Goal: Transaction & Acquisition: Purchase product/service

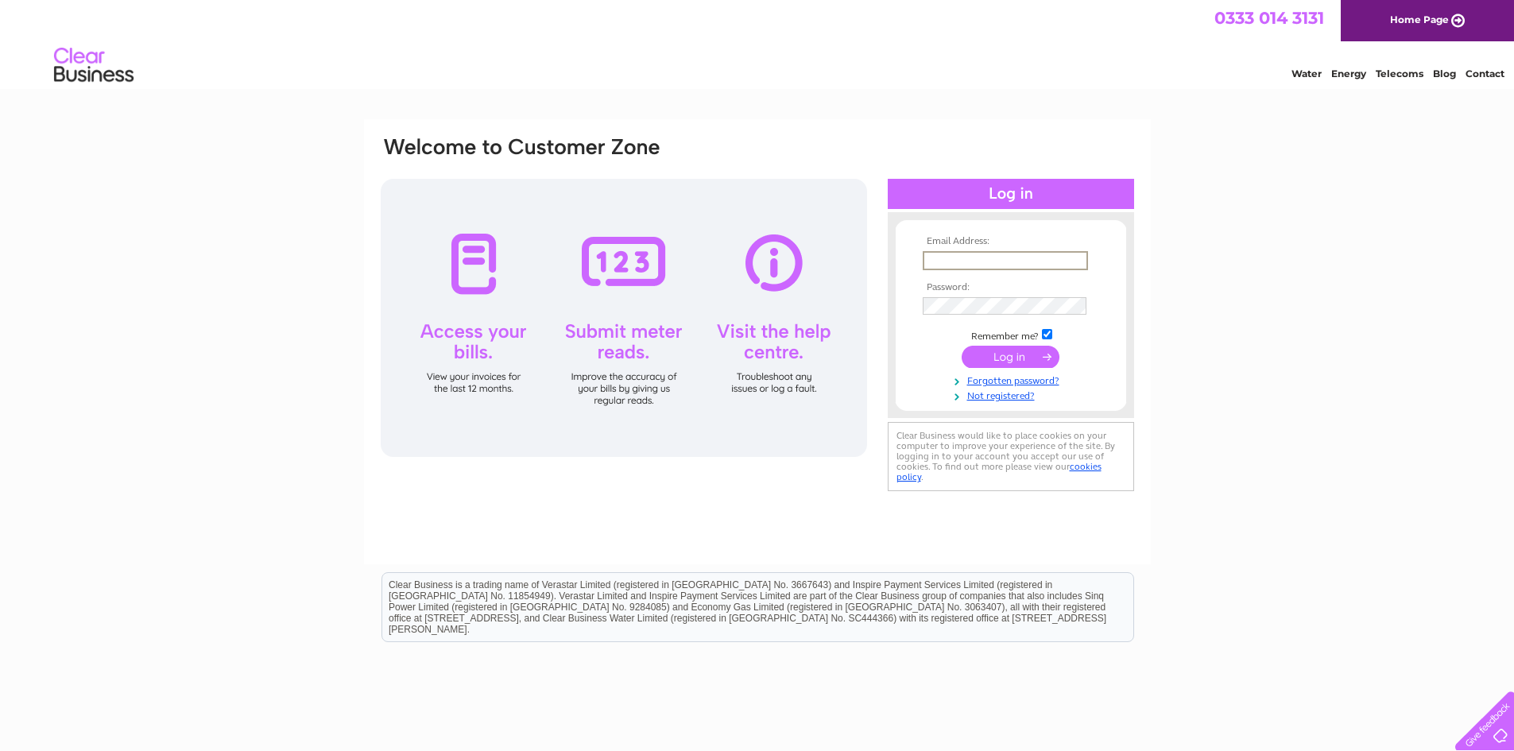
click at [1008, 265] on input "text" at bounding box center [1005, 260] width 165 height 19
type input "maplejoiners@btconnect.com"
click at [962, 346] on input "submit" at bounding box center [1011, 357] width 98 height 22
click at [990, 359] on input "submit" at bounding box center [1011, 355] width 98 height 22
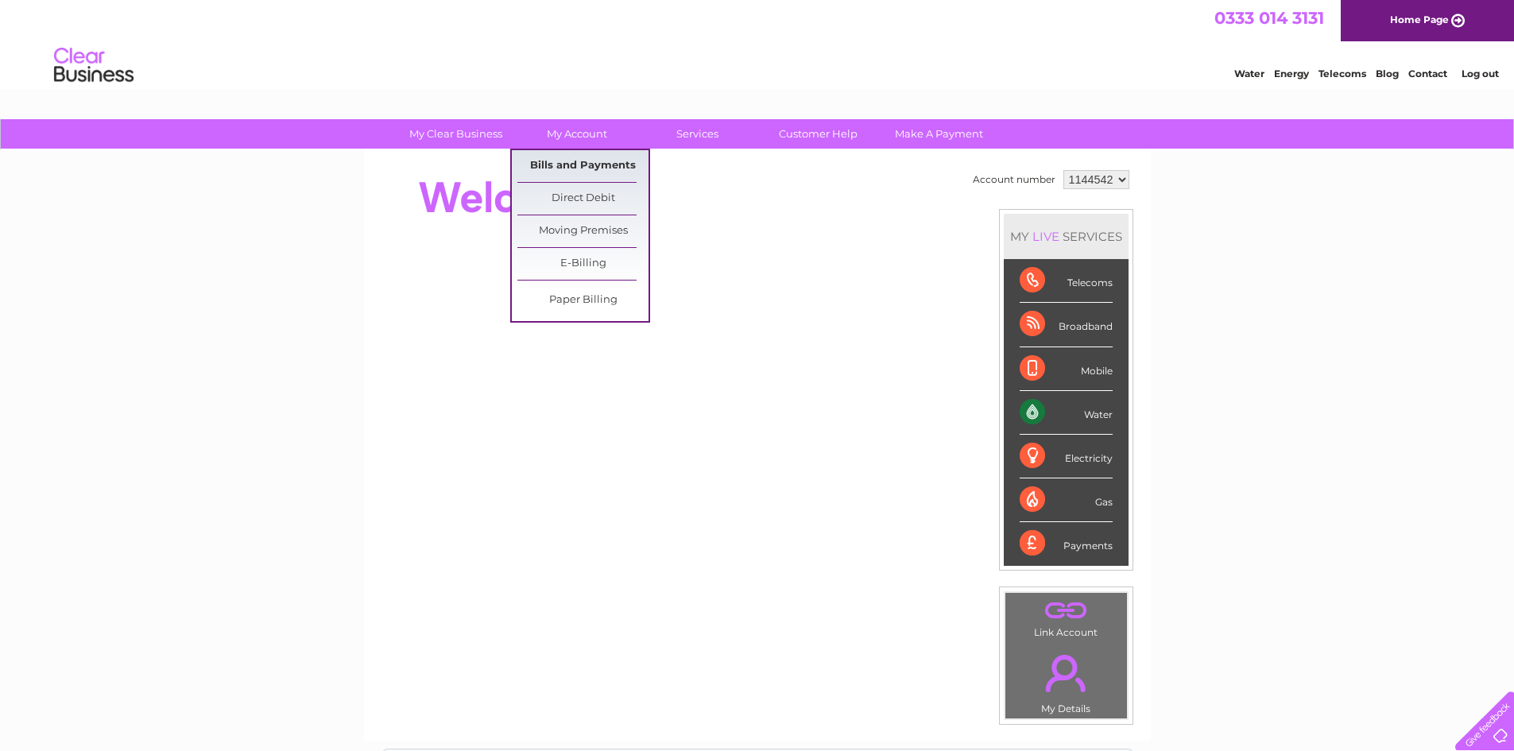
click at [549, 157] on link "Bills and Payments" at bounding box center [582, 166] width 131 height 32
click at [556, 166] on link "Bills and Payments" at bounding box center [582, 166] width 131 height 32
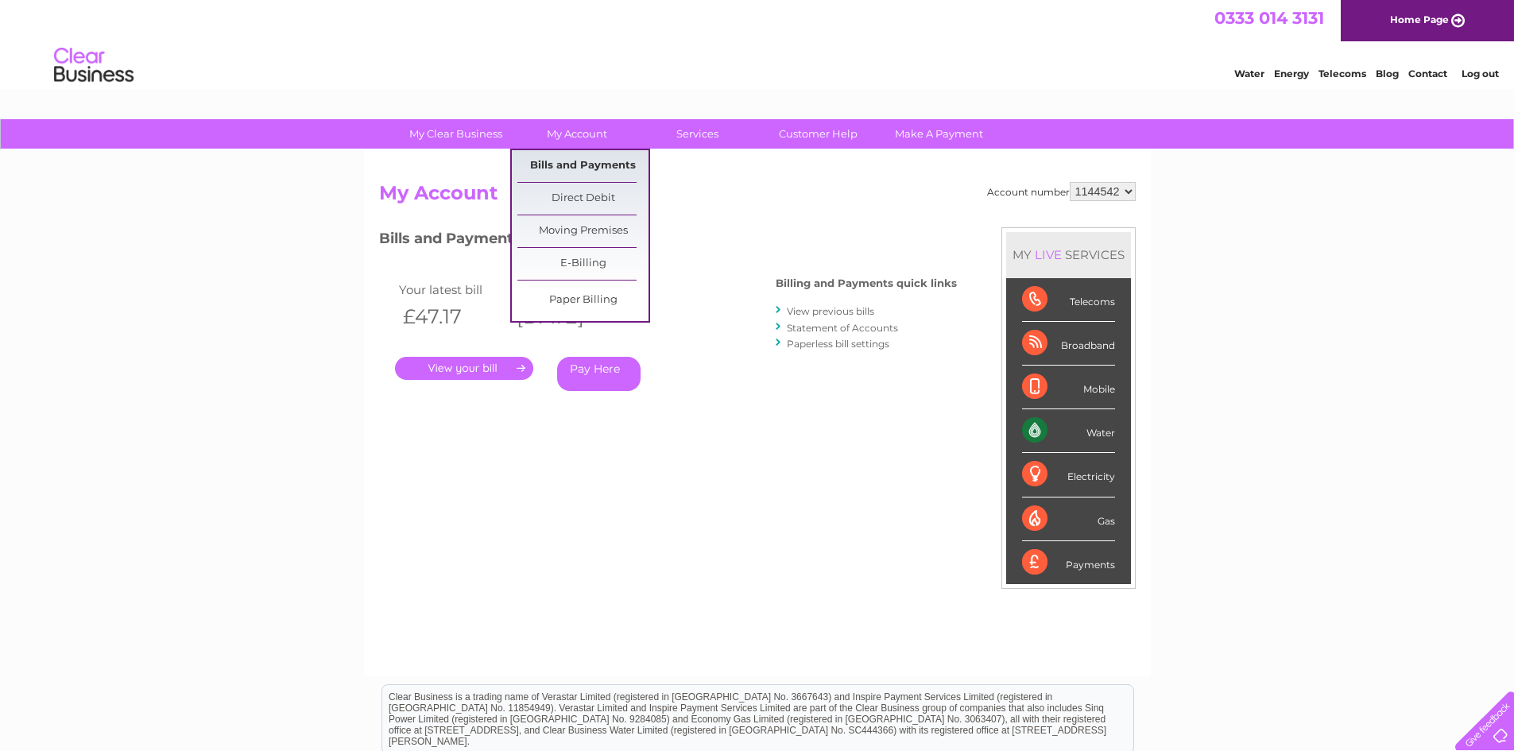
click at [572, 159] on link "Bills and Payments" at bounding box center [582, 166] width 131 height 32
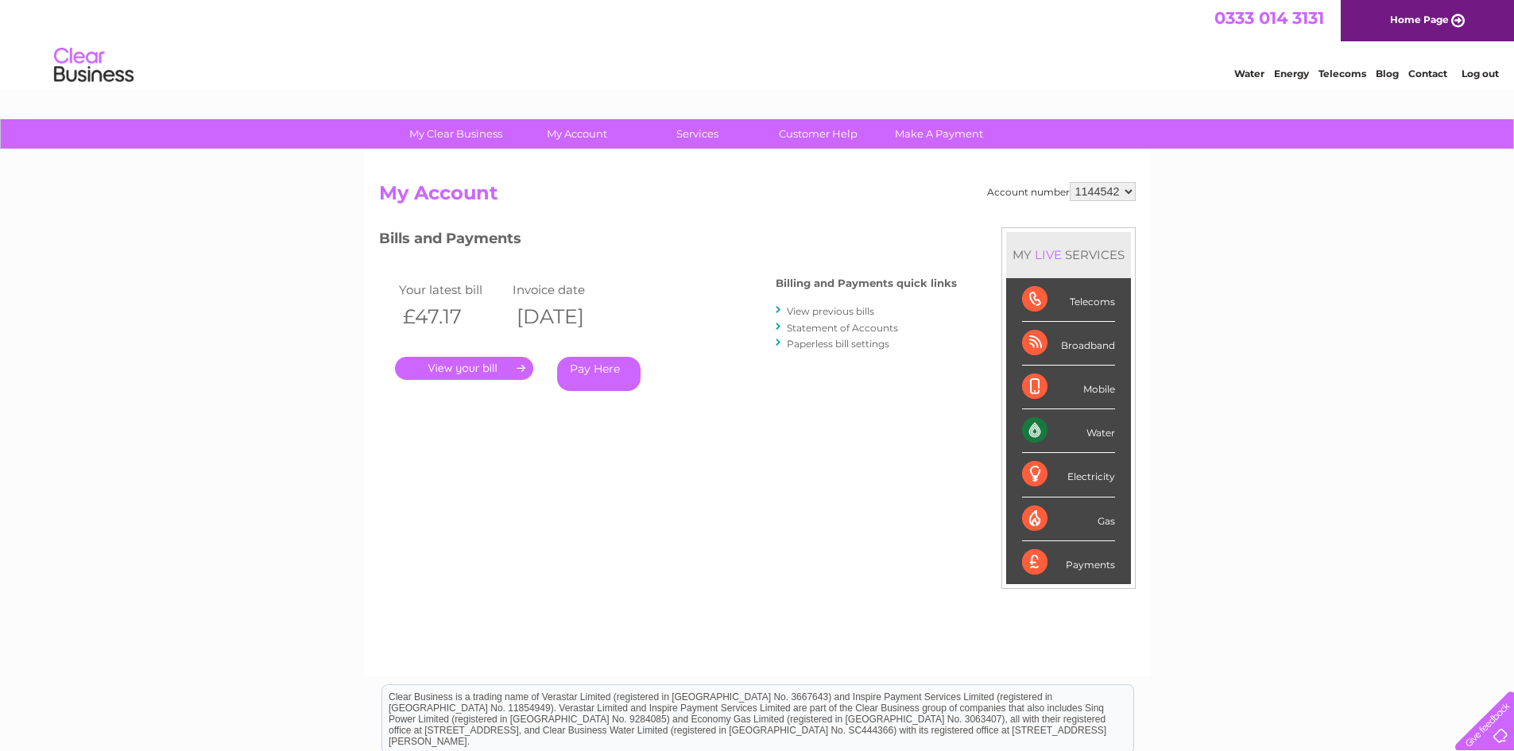
click at [455, 369] on link "." at bounding box center [464, 368] width 138 height 23
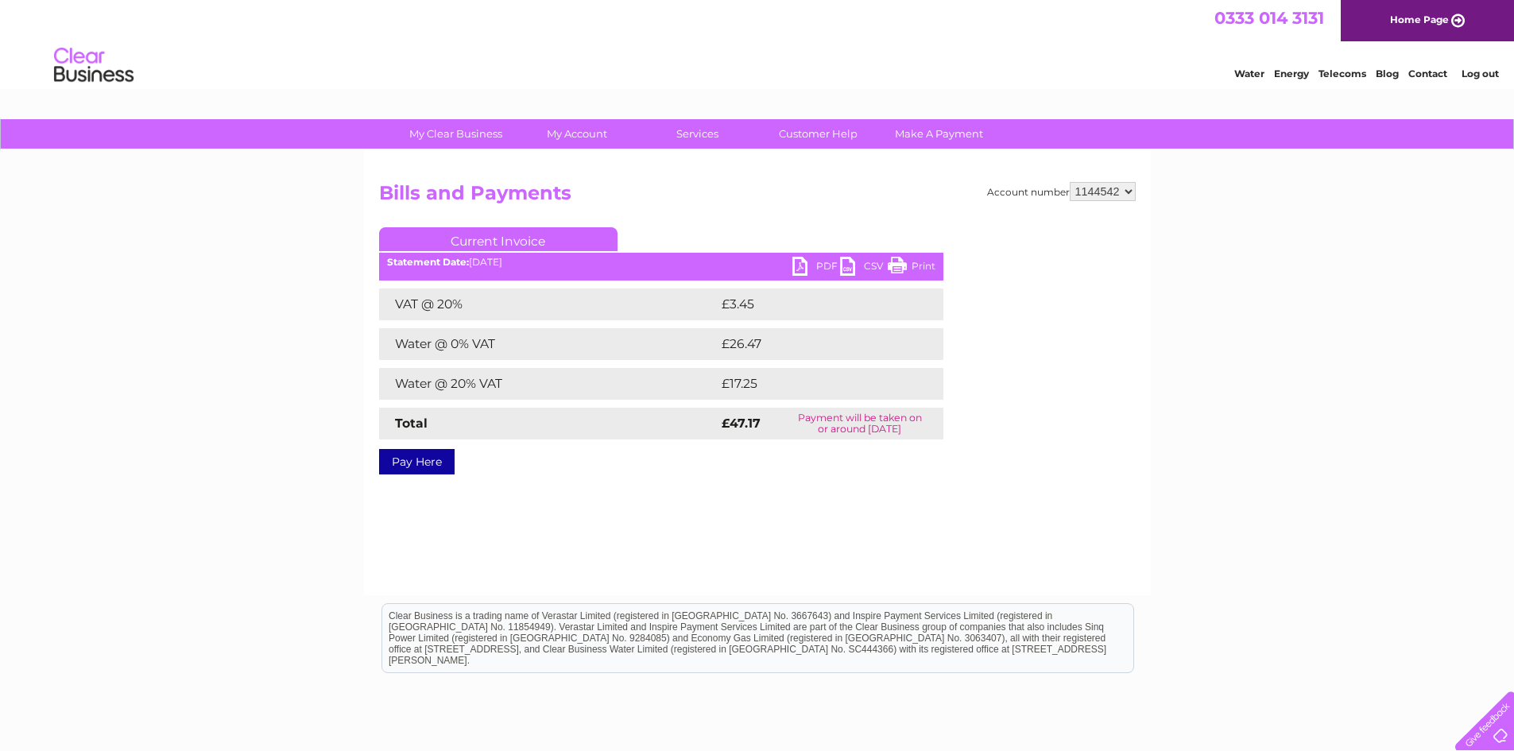
click at [805, 272] on link "PDF" at bounding box center [817, 268] width 48 height 23
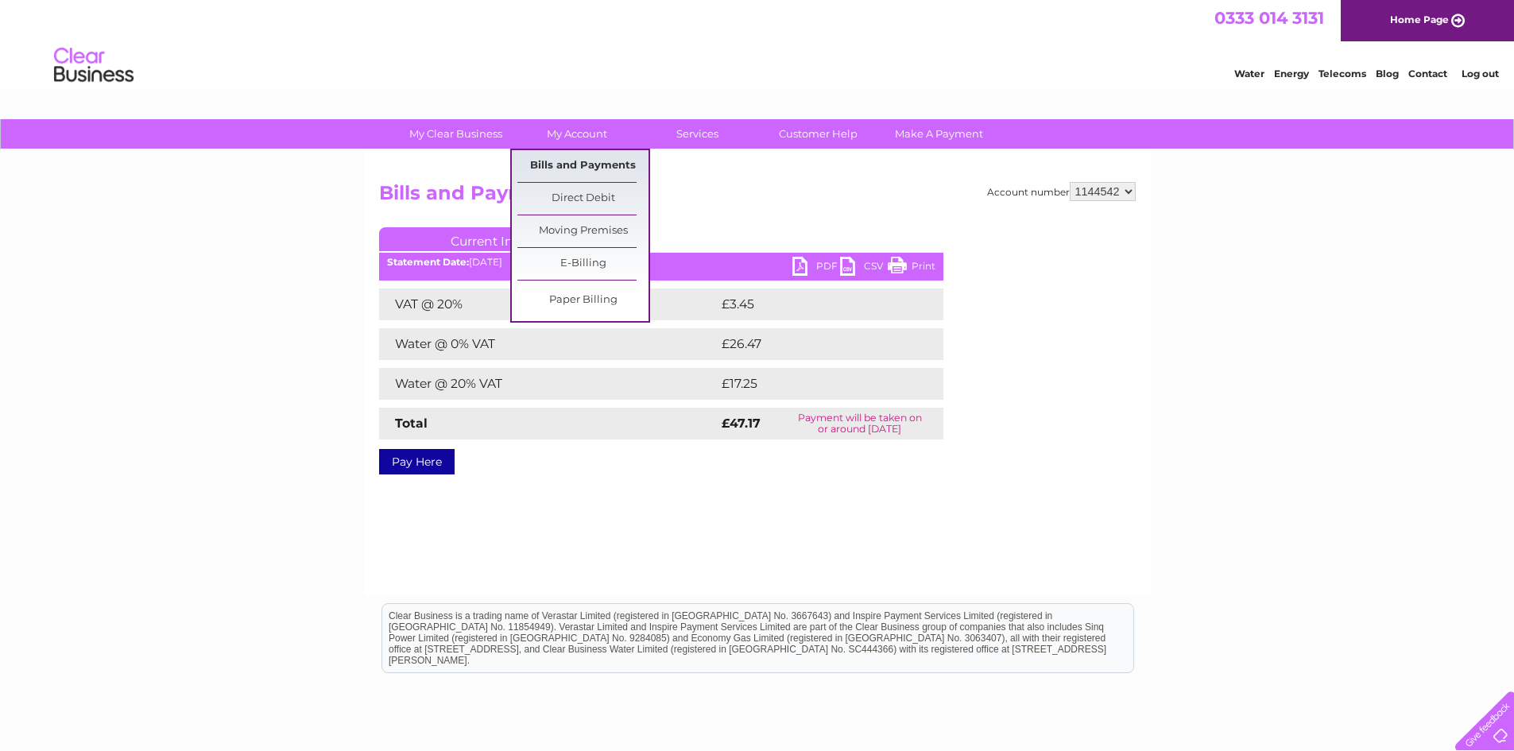
click at [553, 163] on link "Bills and Payments" at bounding box center [582, 166] width 131 height 32
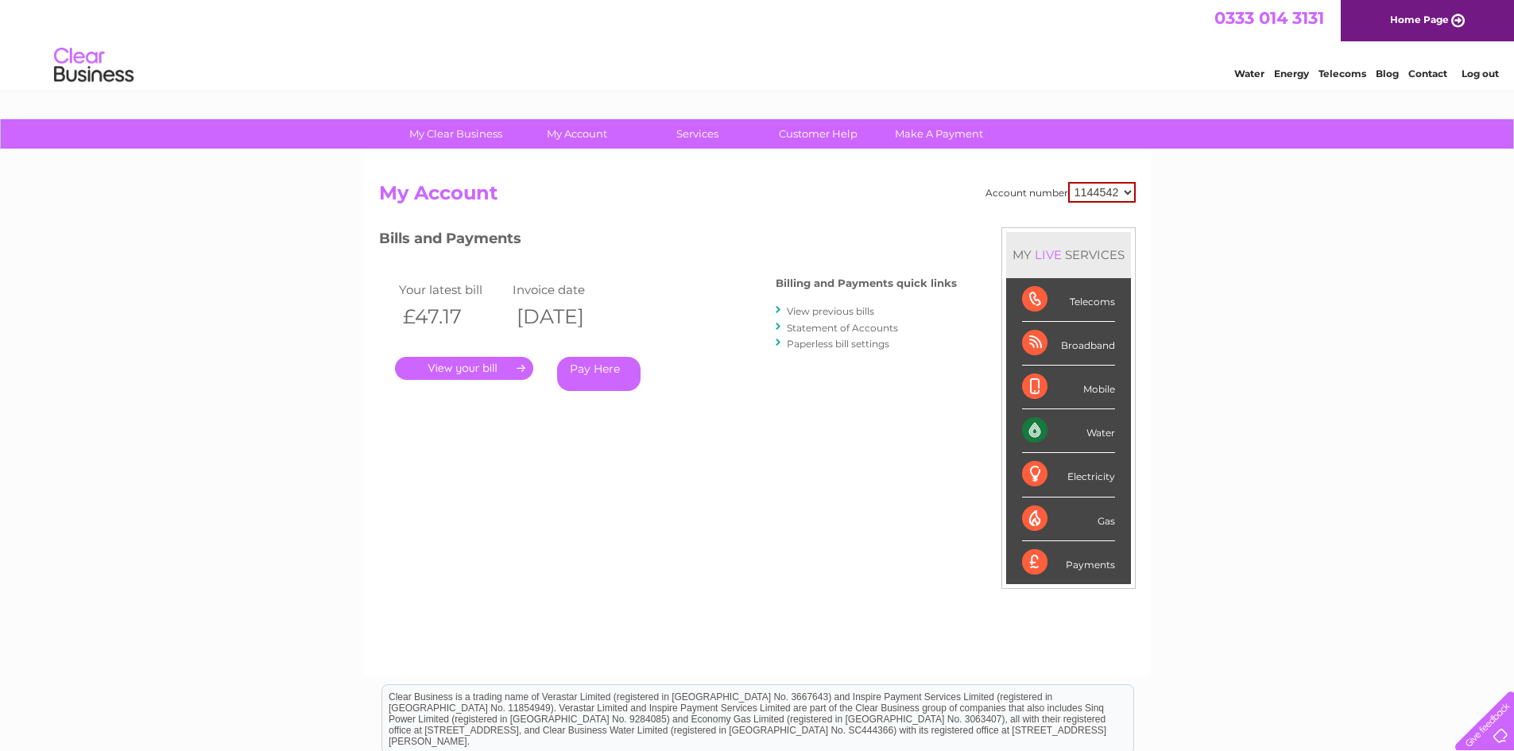
click at [838, 311] on link "View previous bills" at bounding box center [830, 311] width 87 height 12
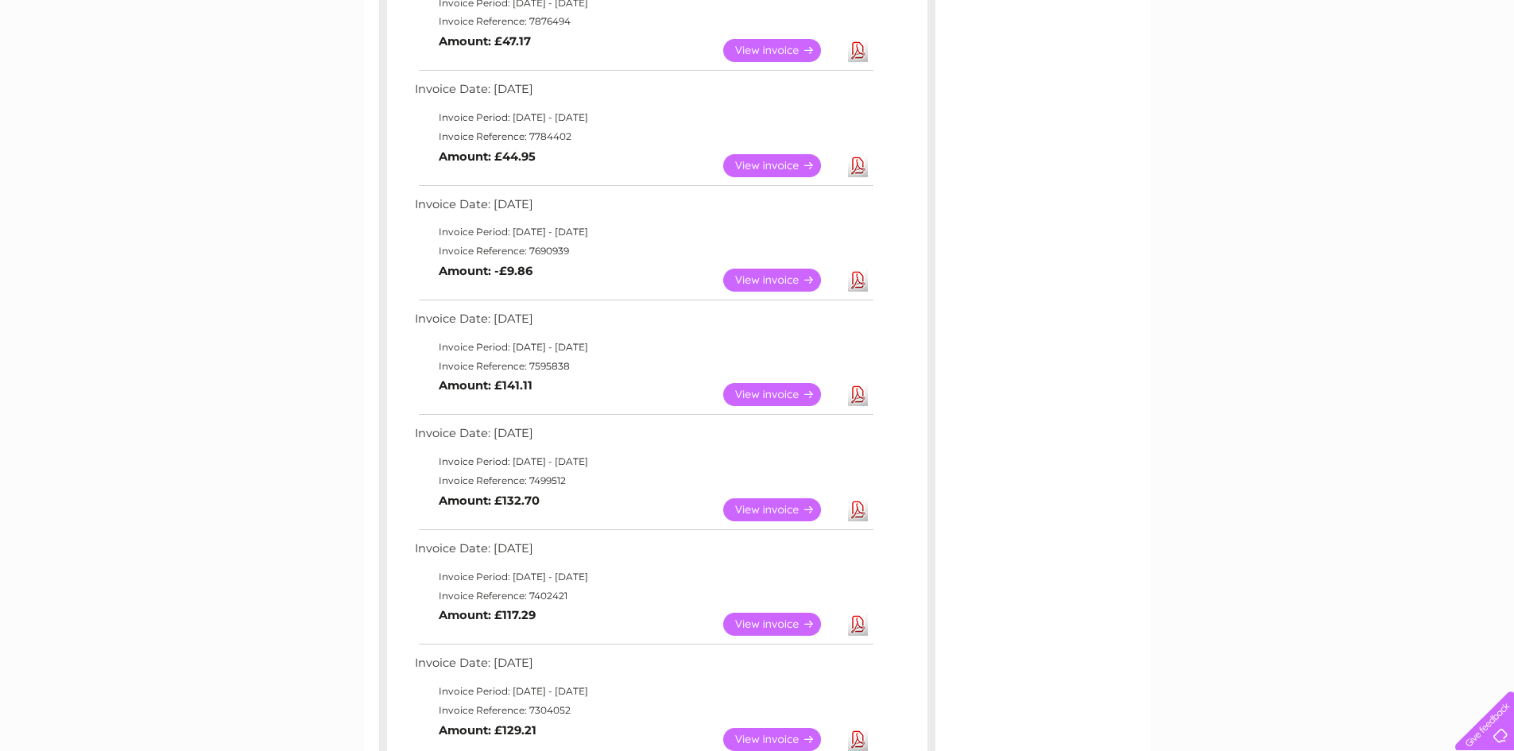
scroll to position [477, 0]
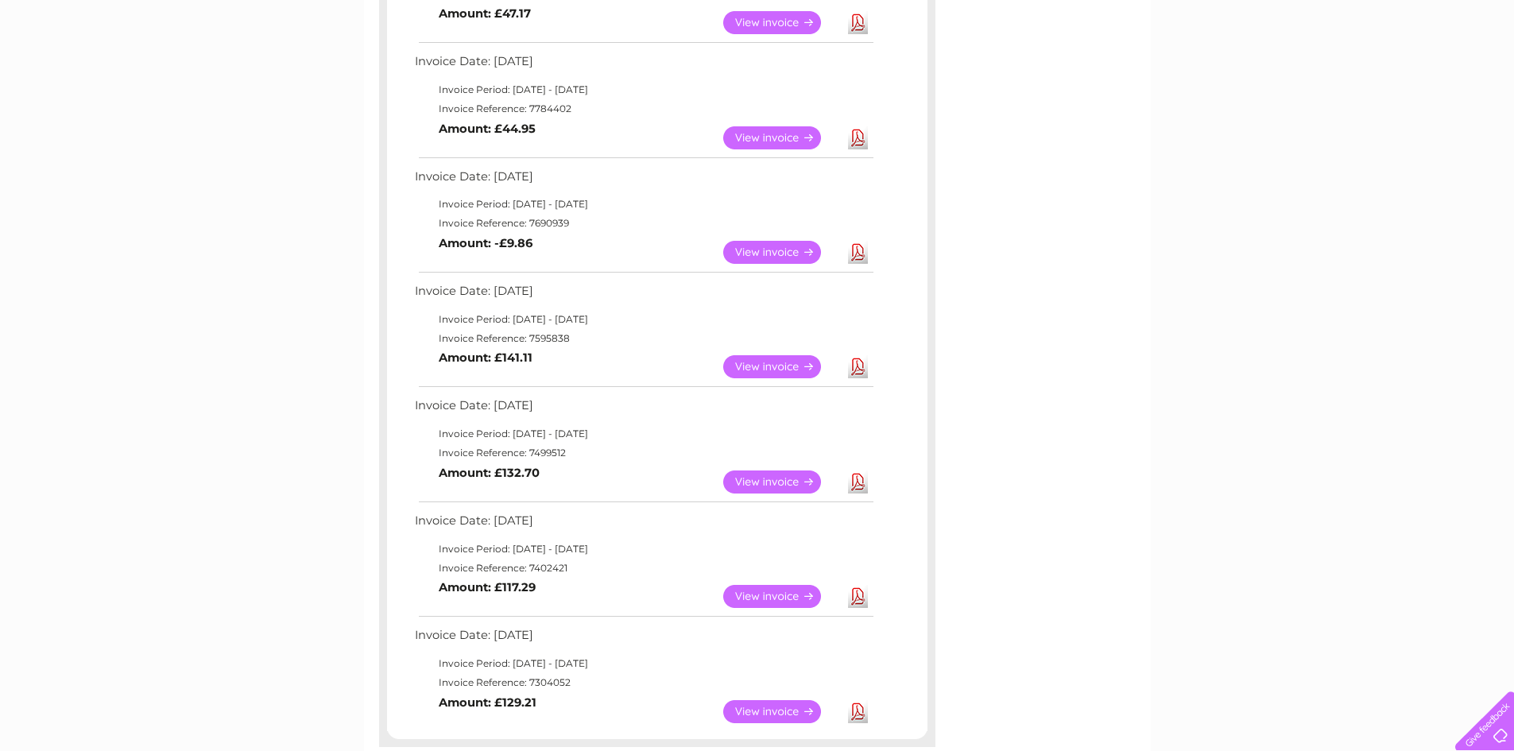
click at [759, 370] on link "View" at bounding box center [781, 366] width 117 height 23
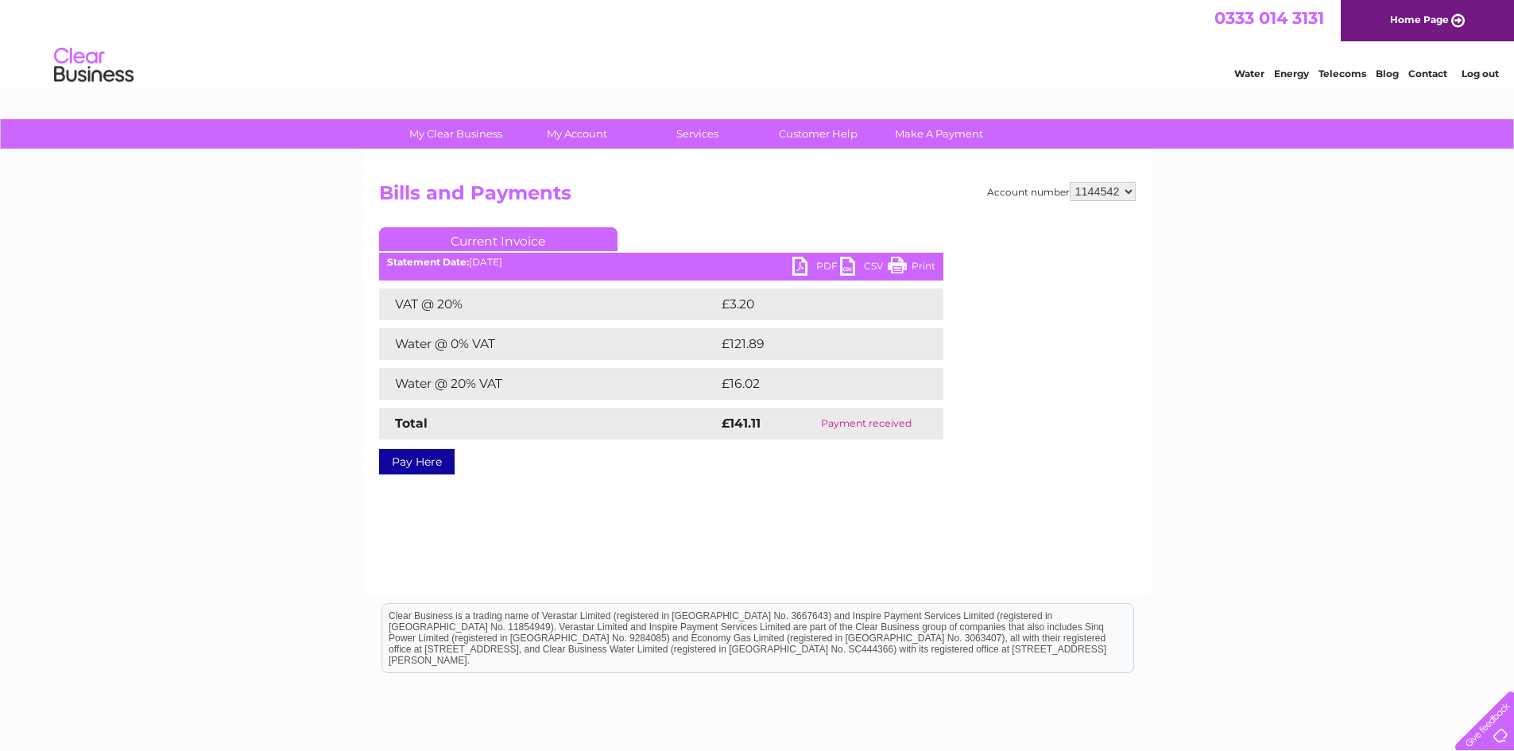
click at [816, 269] on link "PDF" at bounding box center [817, 268] width 48 height 23
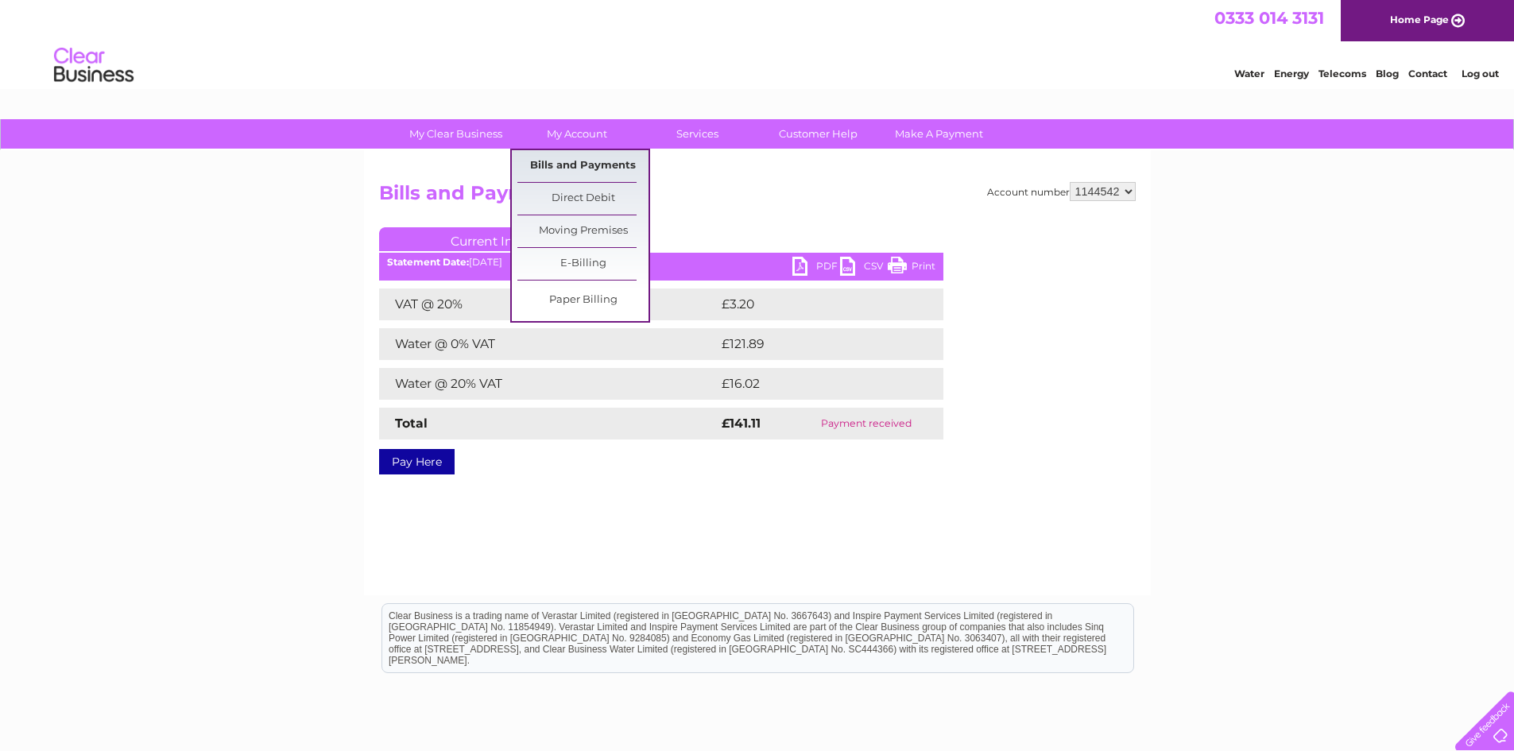
click at [573, 160] on link "Bills and Payments" at bounding box center [582, 166] width 131 height 32
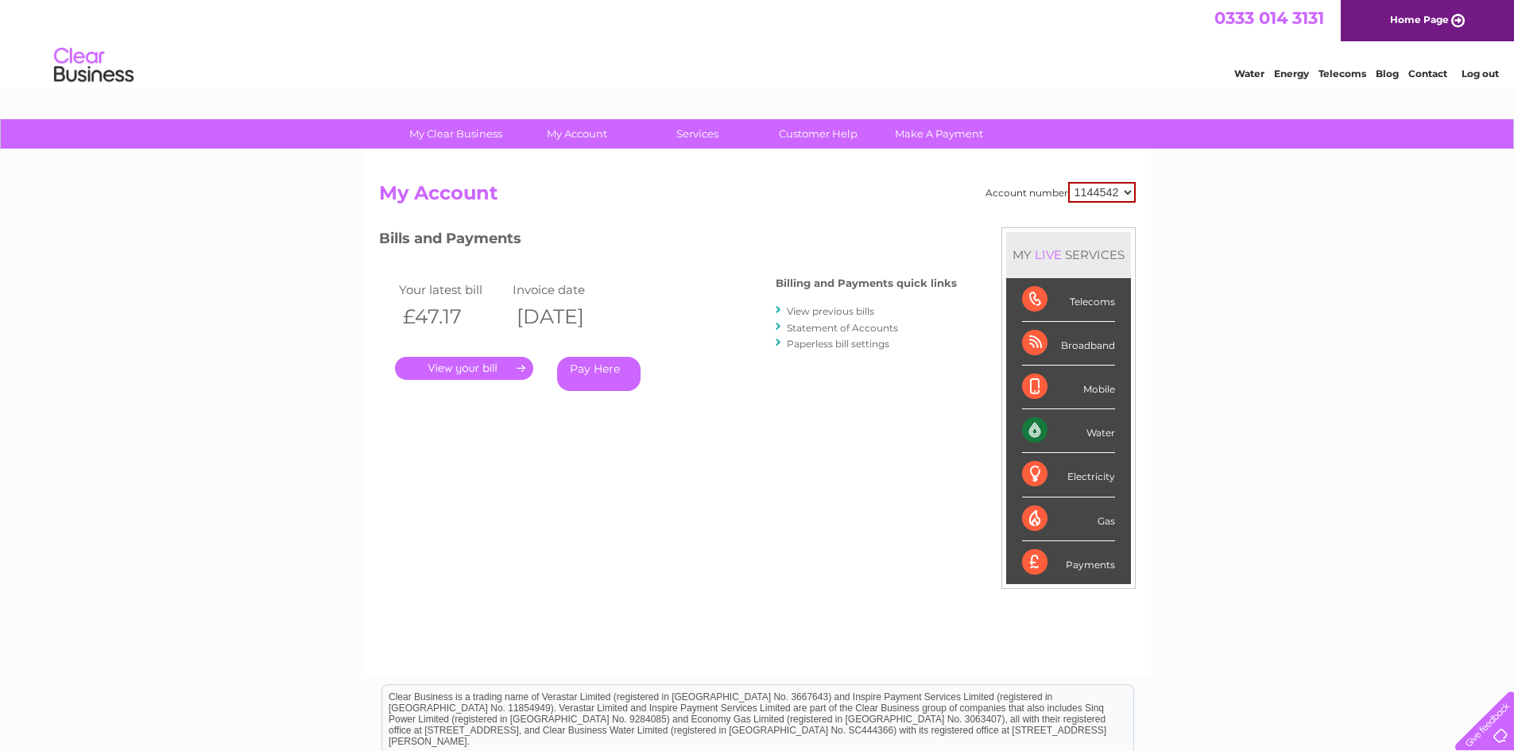
click at [811, 313] on link "View previous bills" at bounding box center [830, 311] width 87 height 12
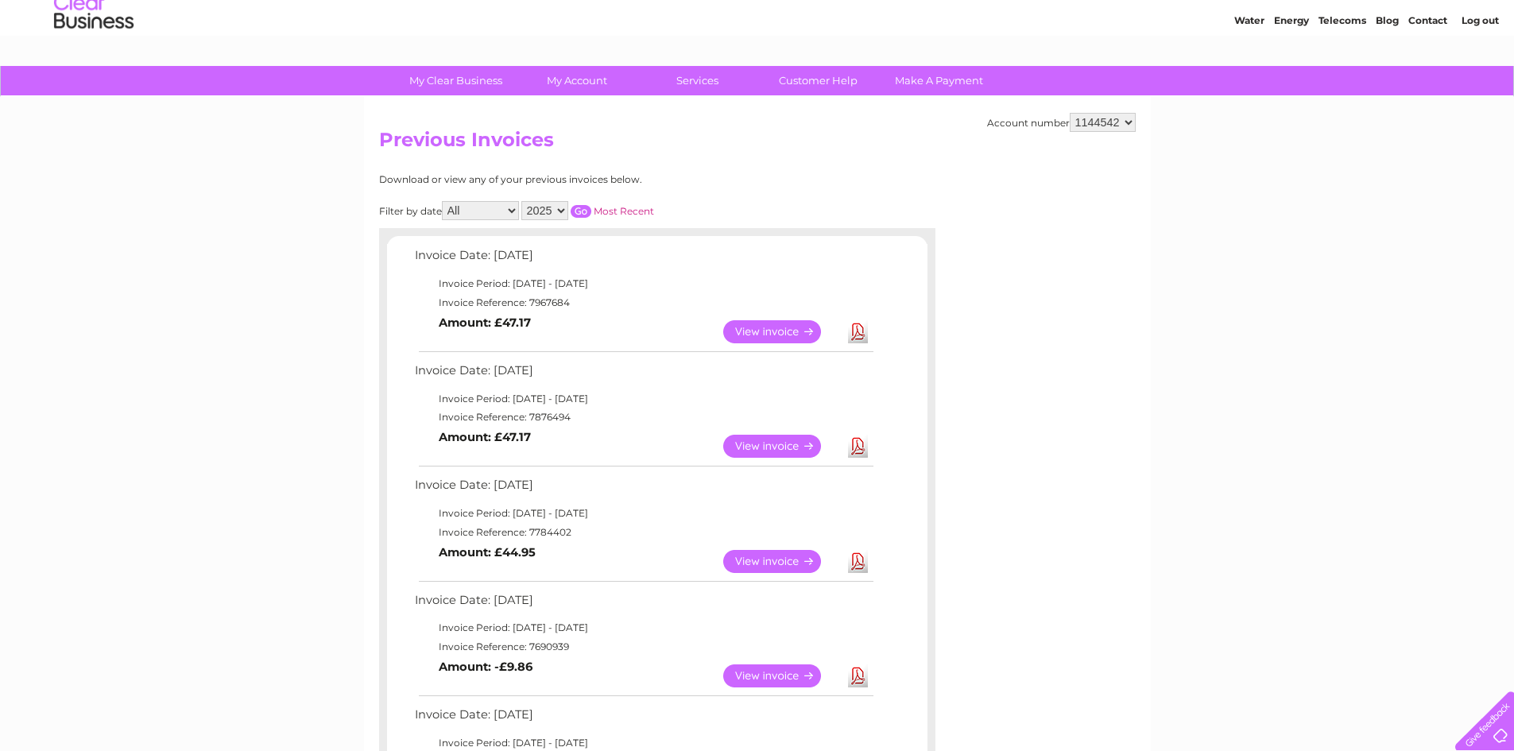
scroll to position [79, 0]
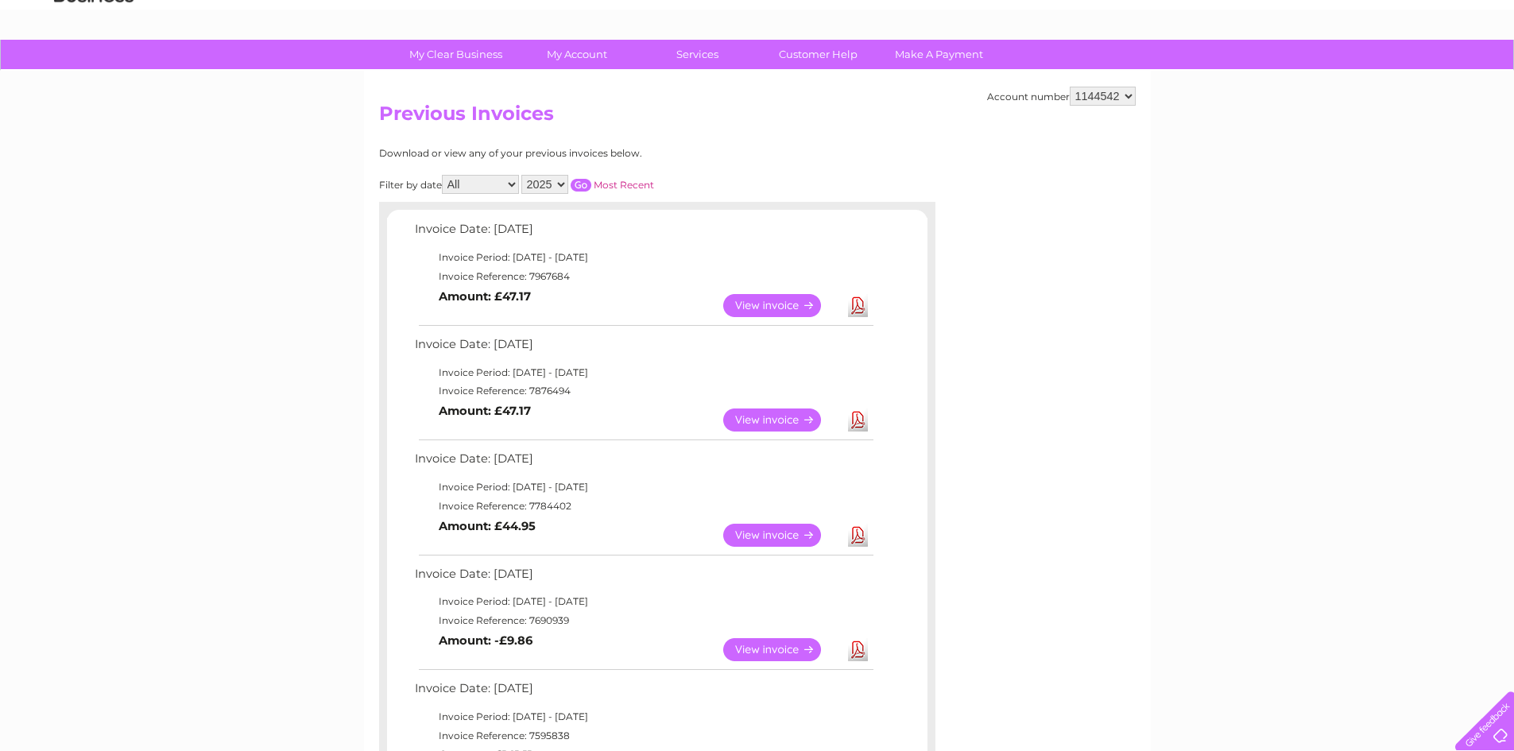
click at [749, 528] on link "View" at bounding box center [781, 535] width 117 height 23
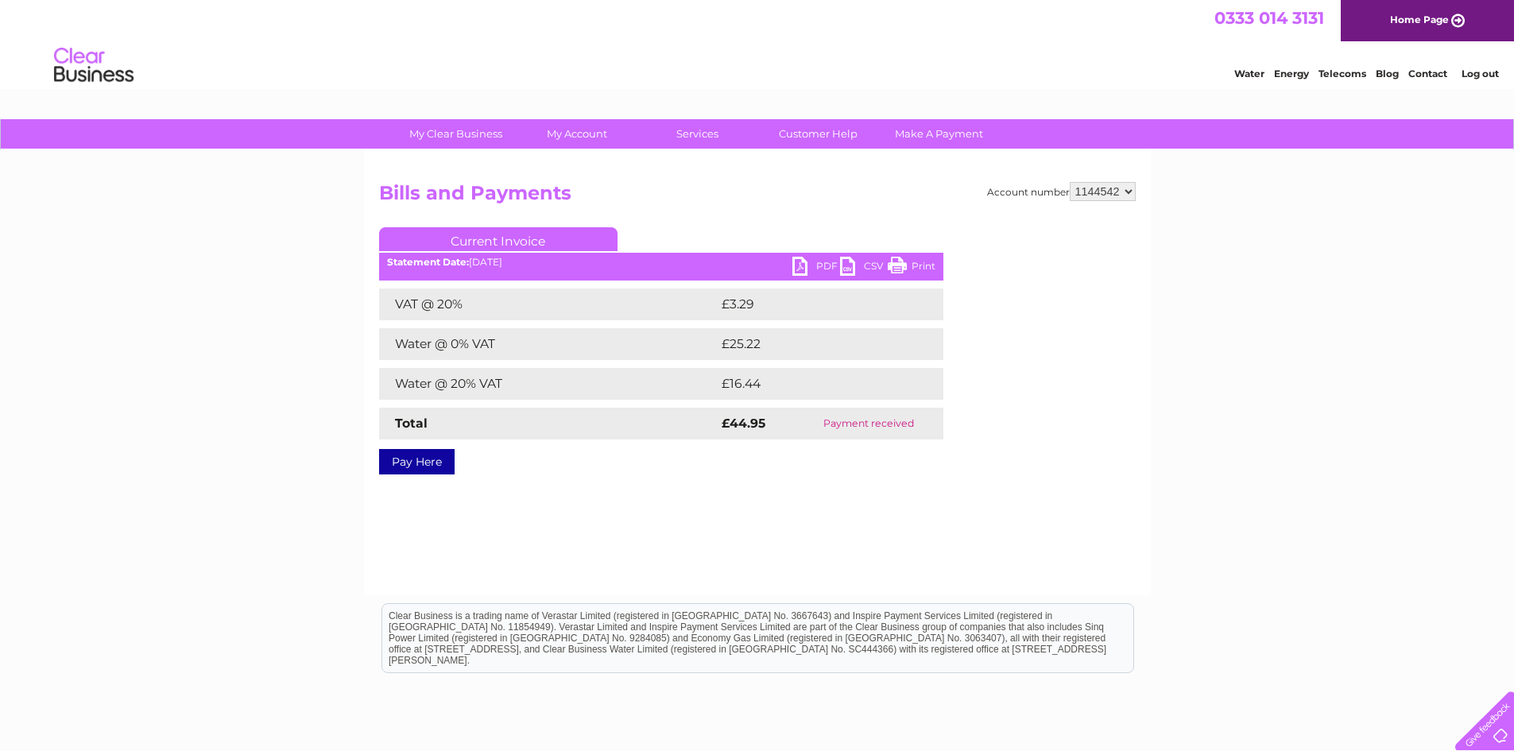
click at [437, 463] on link "Pay Here" at bounding box center [417, 461] width 76 height 25
click at [813, 266] on link "PDF" at bounding box center [817, 268] width 48 height 23
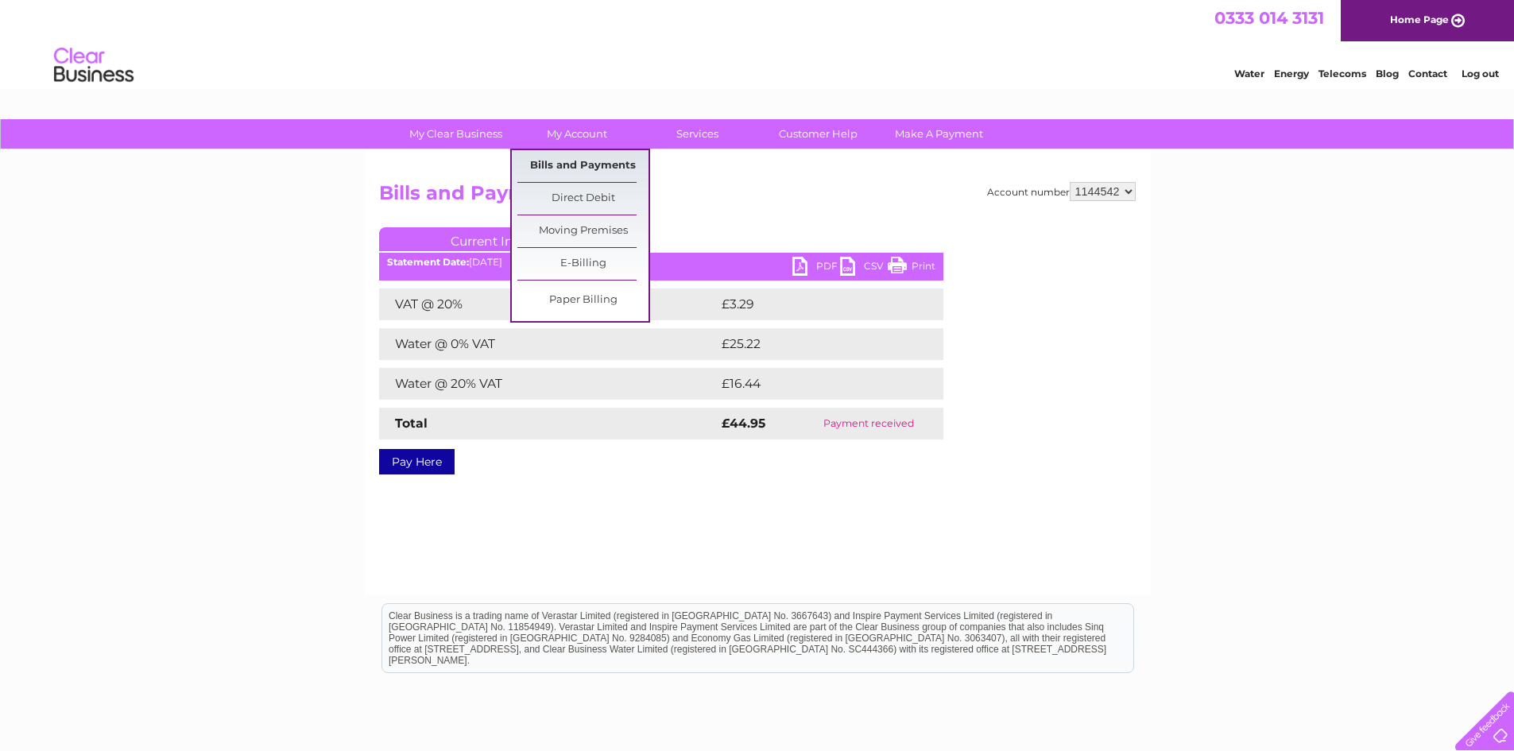
click at [593, 165] on link "Bills and Payments" at bounding box center [582, 166] width 131 height 32
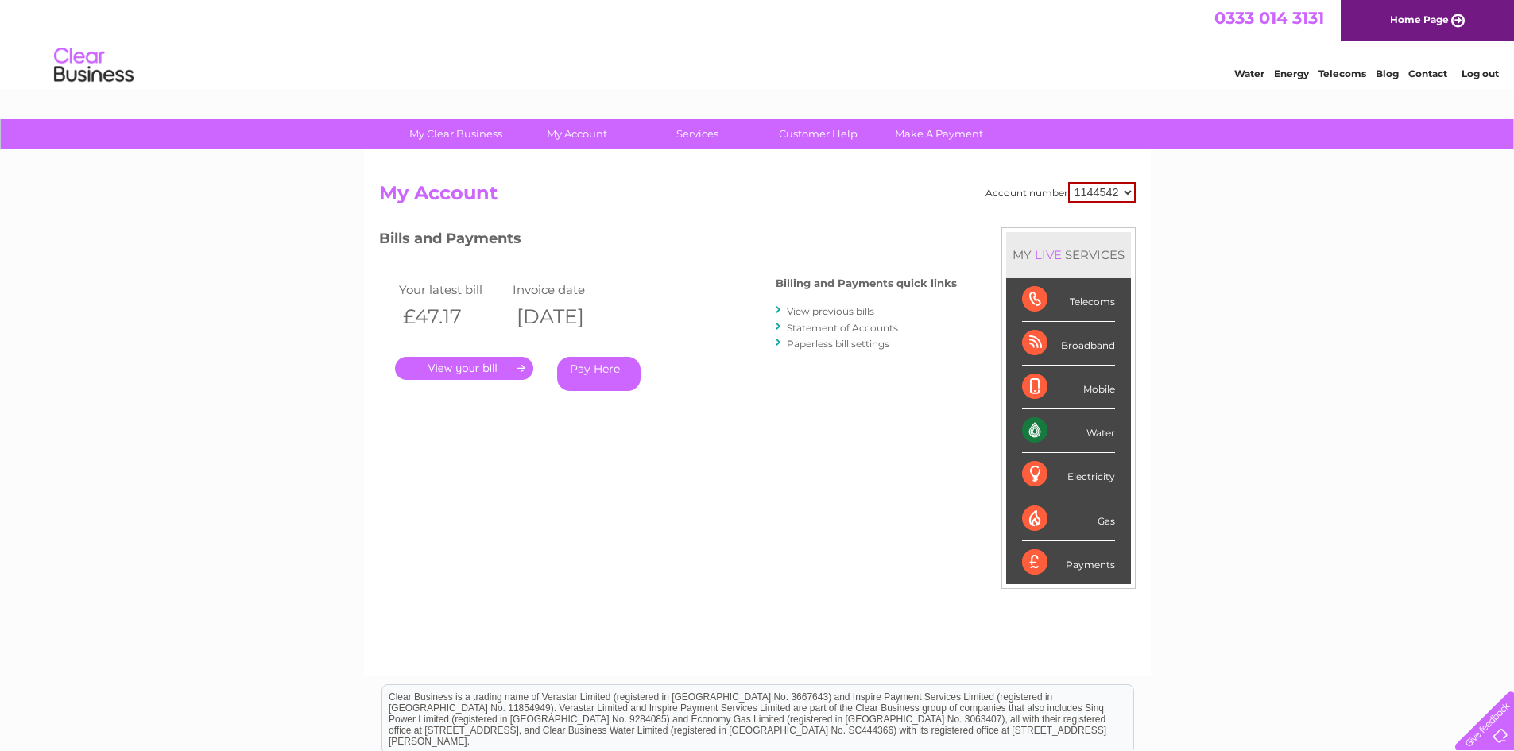
click at [816, 315] on link "View previous bills" at bounding box center [830, 311] width 87 height 12
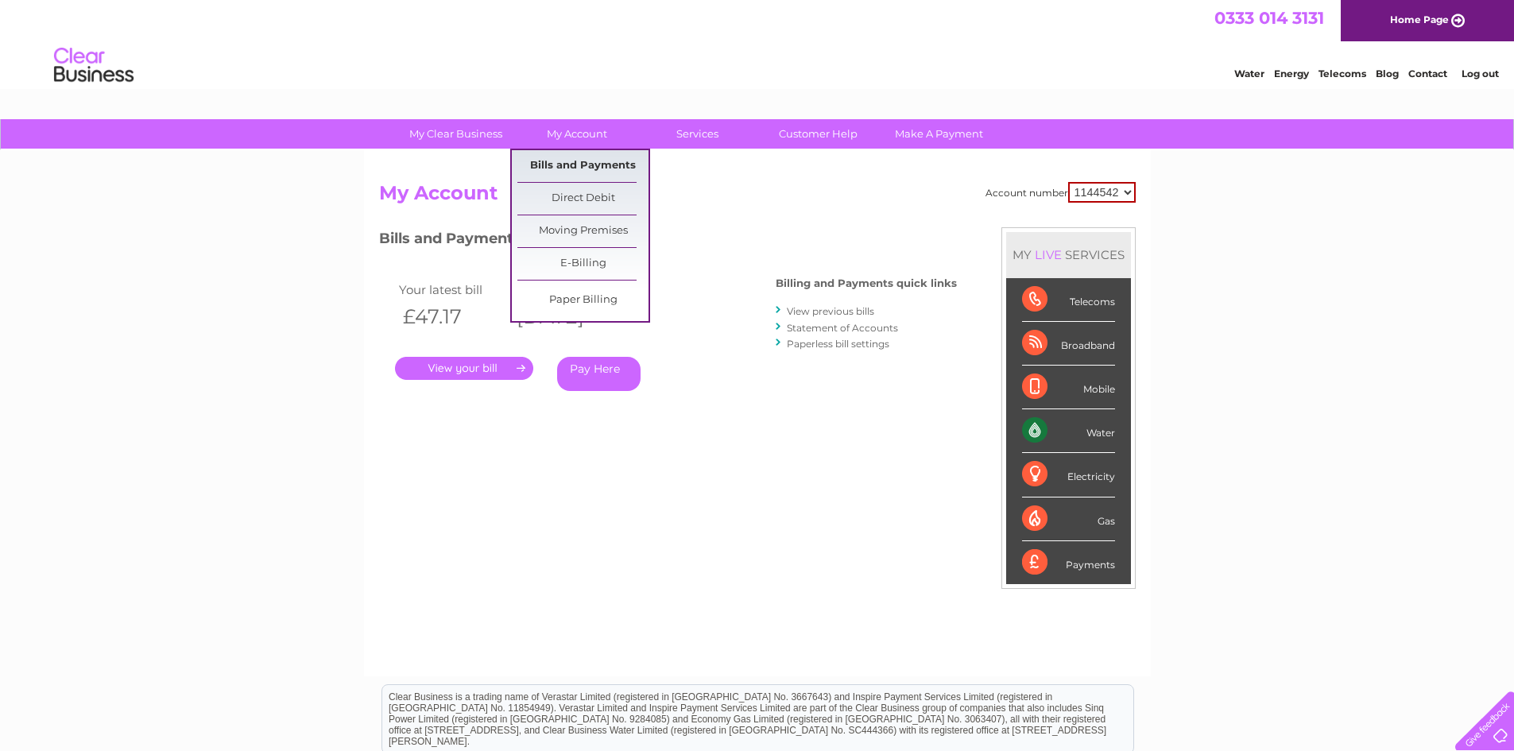
click at [553, 167] on link "Bills and Payments" at bounding box center [582, 166] width 131 height 32
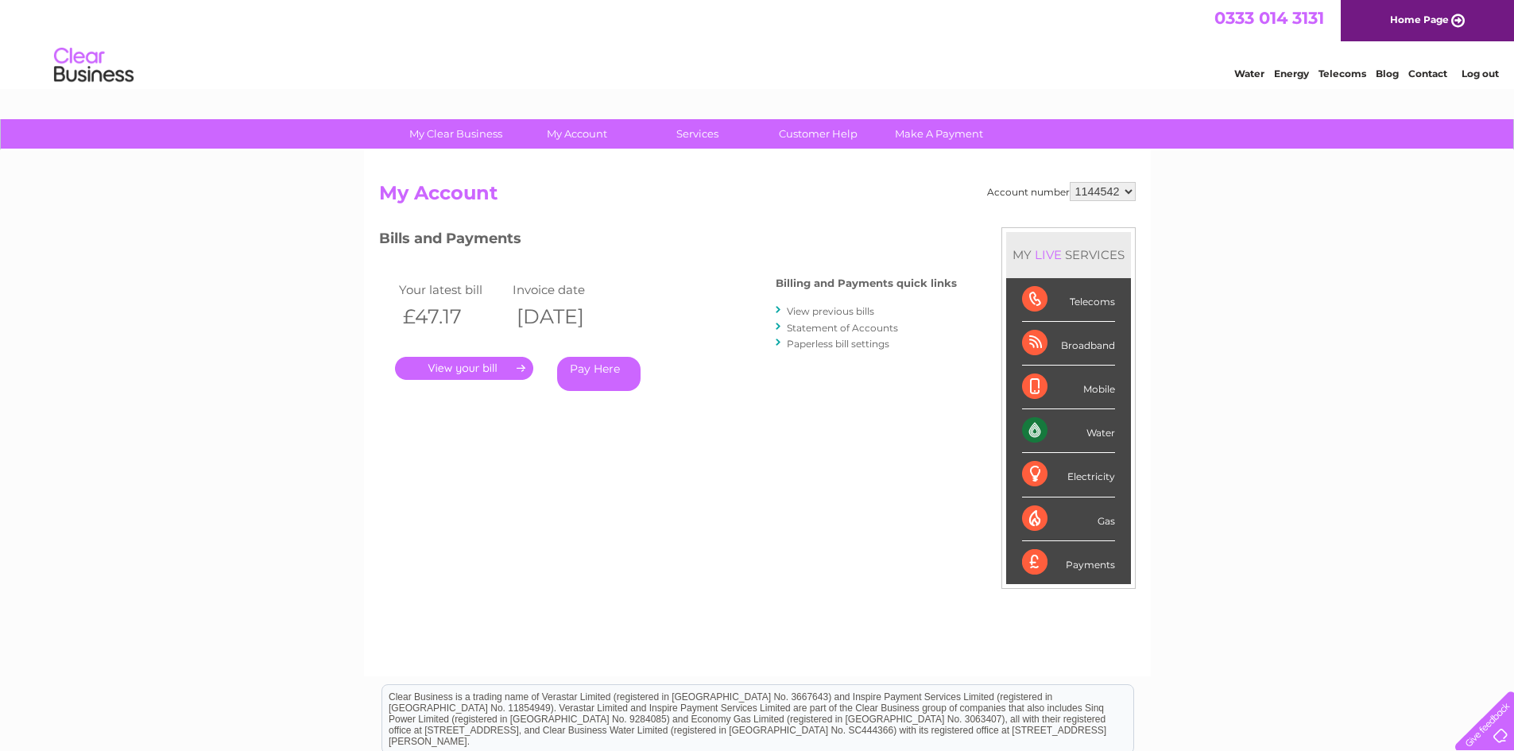
click at [800, 313] on link "View previous bills" at bounding box center [830, 311] width 87 height 12
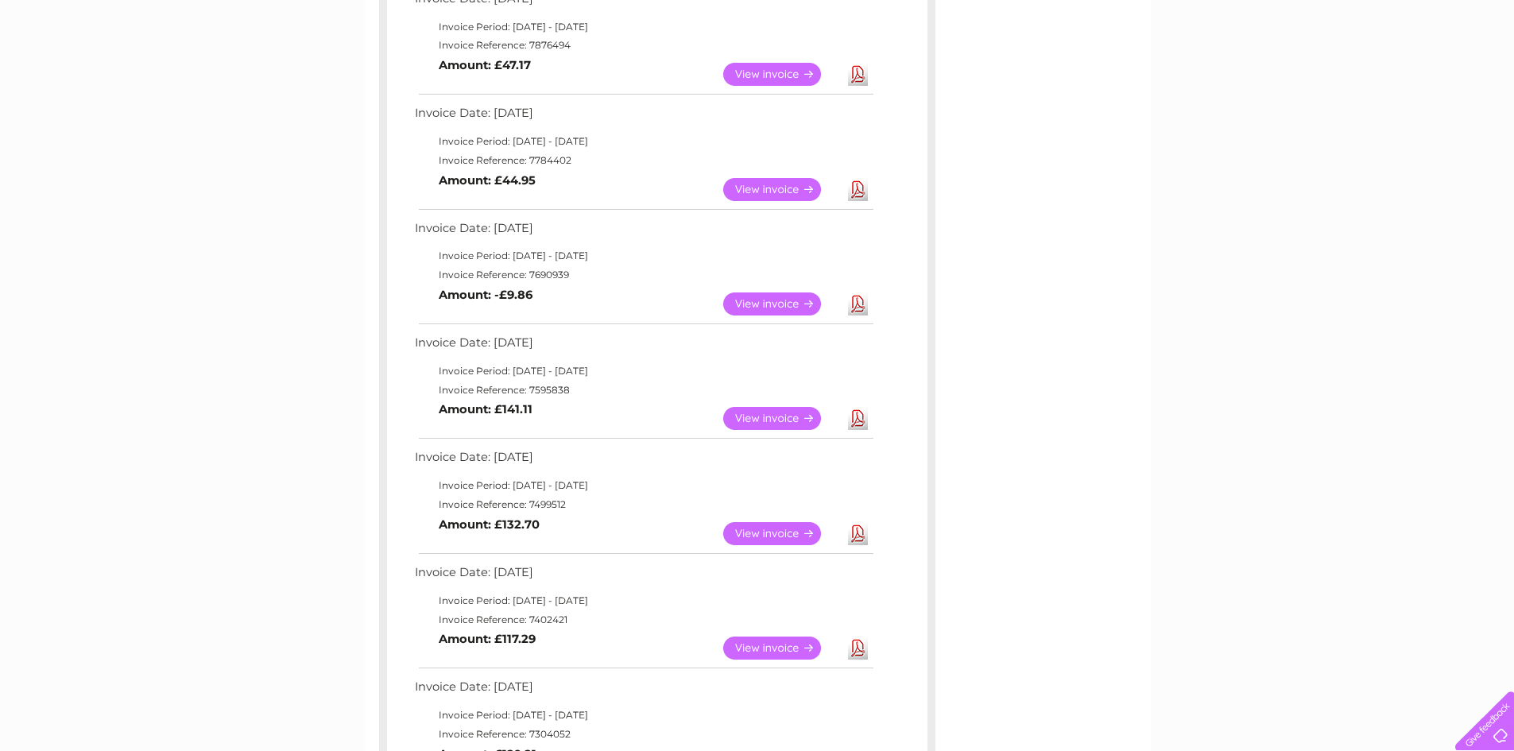
scroll to position [397, 0]
